Goal: Find specific page/section: Find specific page/section

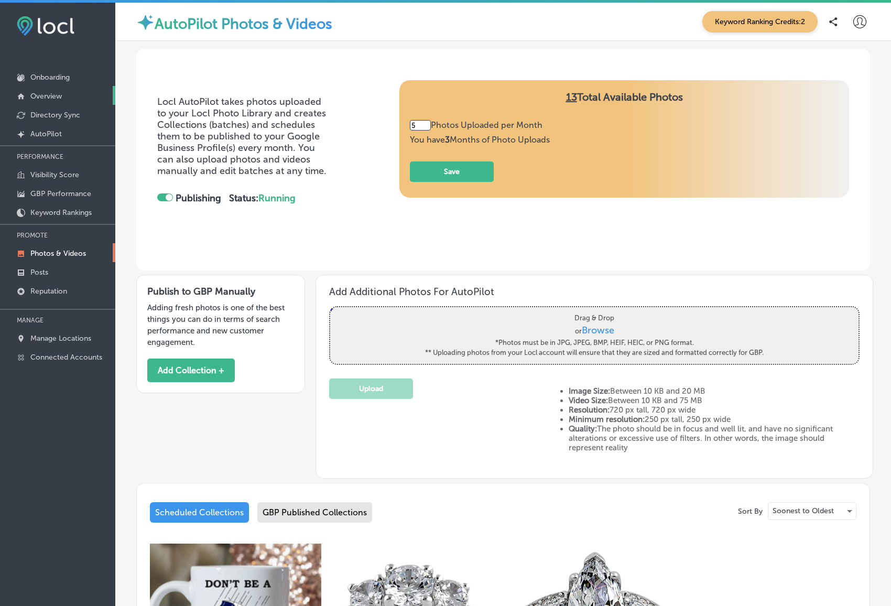
click at [52, 96] on p "Overview" at bounding box center [45, 96] width 31 height 9
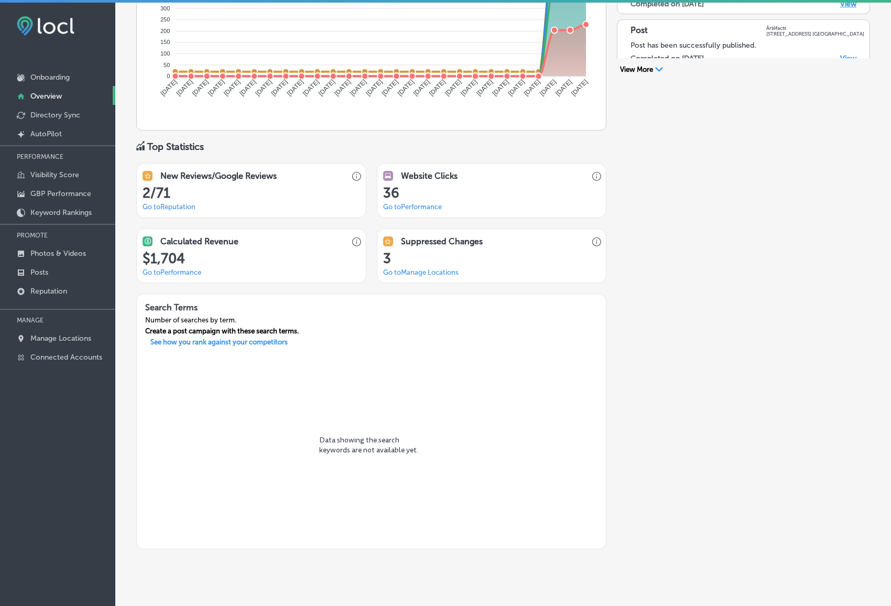
scroll to position [649, 0]
